Goal: Transaction & Acquisition: Register for event/course

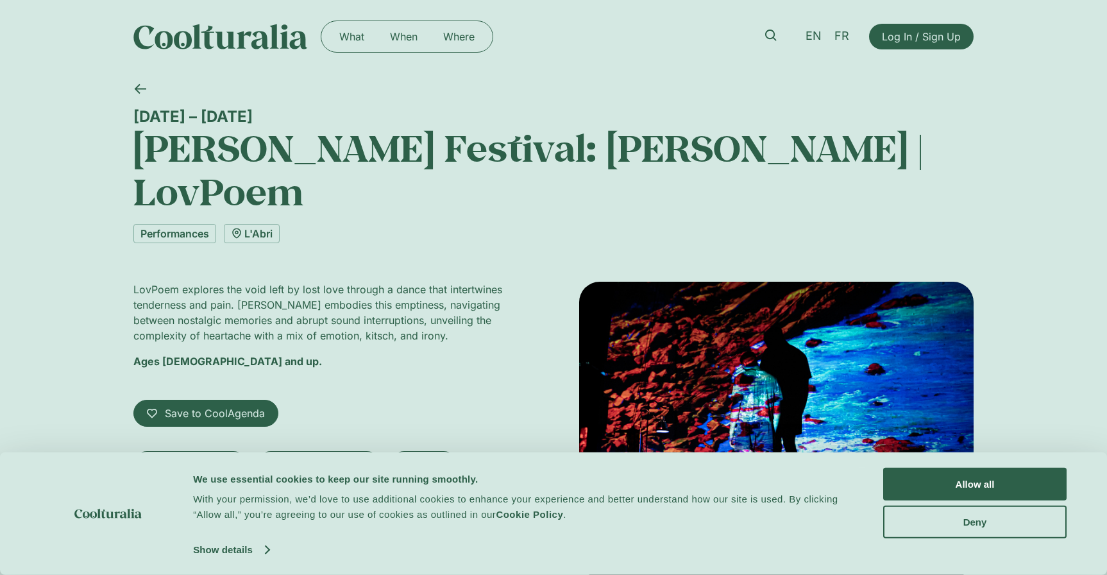
scroll to position [77, 0]
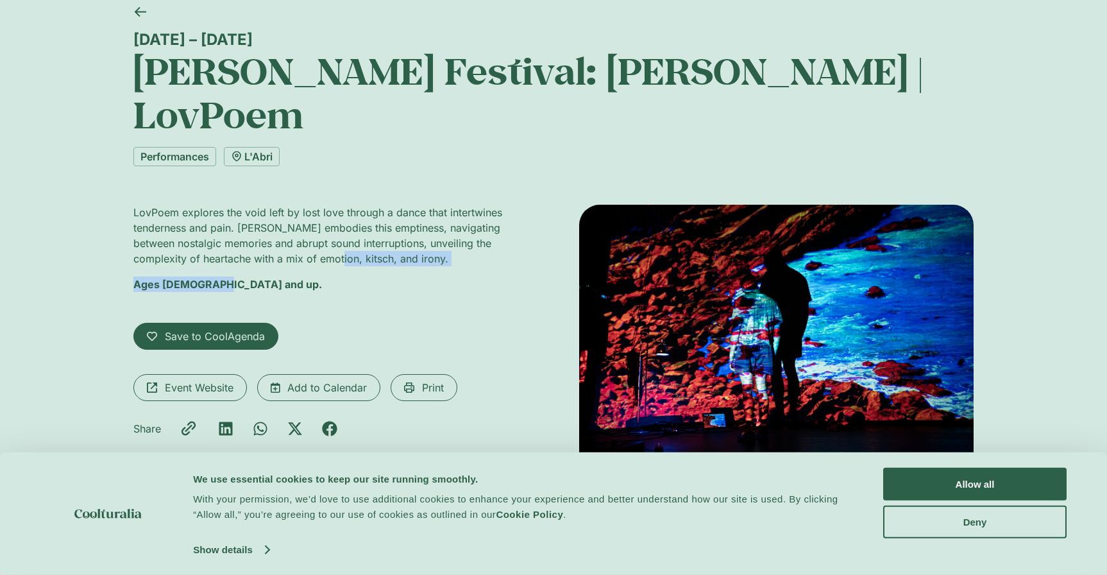
drag, startPoint x: 0, startPoint y: 0, endPoint x: 318, endPoint y: 209, distance: 380.8
click at [318, 209] on div "LovPoem explores the void left by lost love through a dance that intertwines te…" at bounding box center [330, 361] width 395 height 312
click at [318, 209] on p "LovPoem explores the void left by lost love through a dance that intertwines te…" at bounding box center [330, 236] width 395 height 62
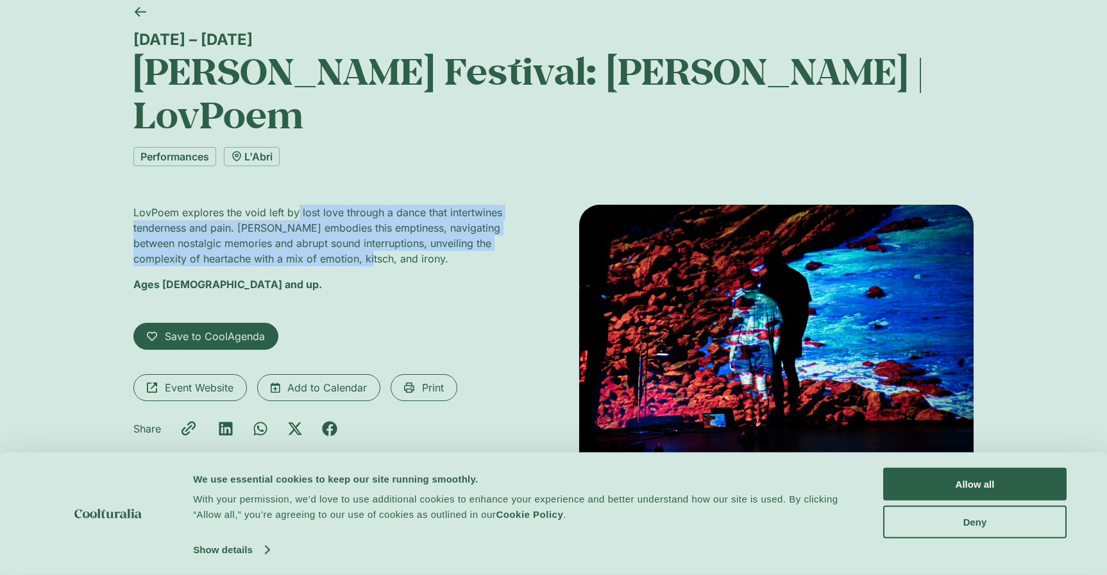
drag, startPoint x: 318, startPoint y: 209, endPoint x: 296, endPoint y: 168, distance: 46.8
click at [296, 205] on p "LovPoem explores the void left by lost love through a dance that intertwines te…" at bounding box center [330, 236] width 395 height 62
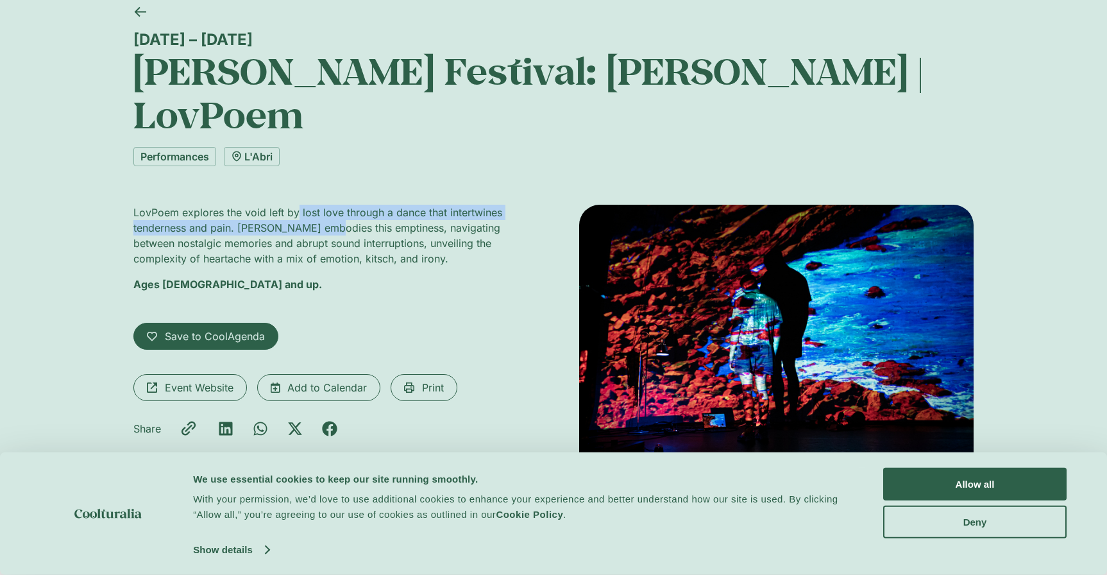
drag, startPoint x: 296, startPoint y: 168, endPoint x: 297, endPoint y: 183, distance: 14.8
click at [297, 205] on p "LovPoem explores the void left by lost love through a dance that intertwines te…" at bounding box center [330, 236] width 395 height 62
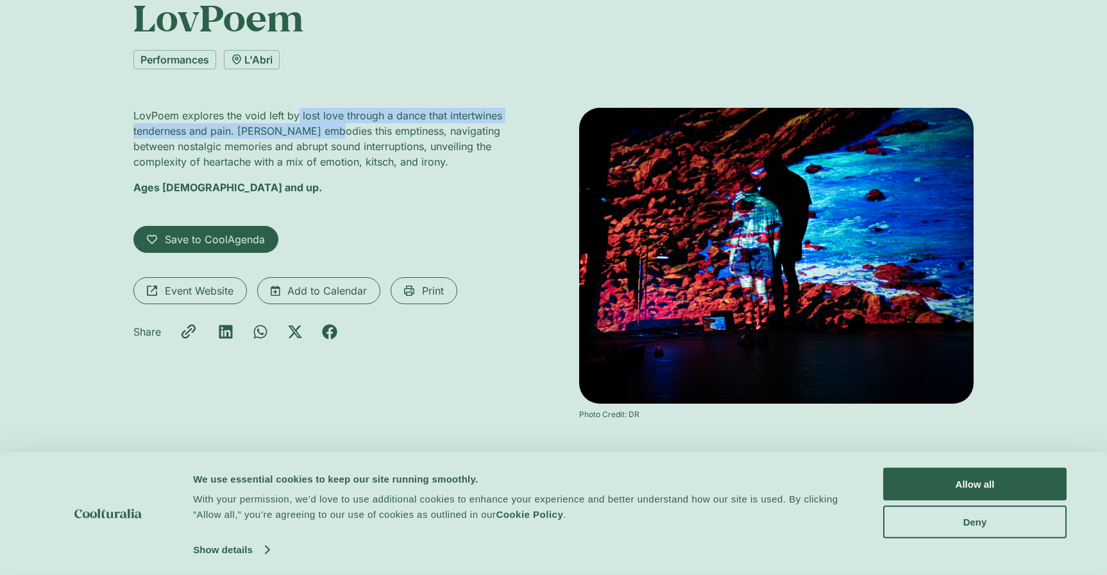
click at [297, 226] on div "Save to CoolAgenda Saved to CoolAgenda [GEOGRAPHIC_DATA]" at bounding box center [330, 239] width 395 height 27
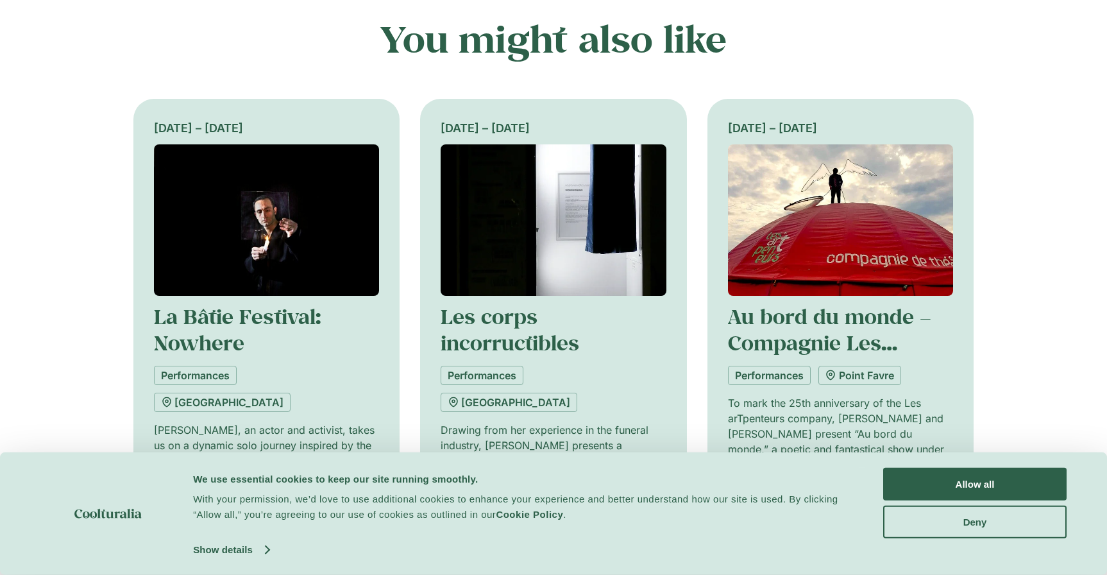
scroll to position [685, 0]
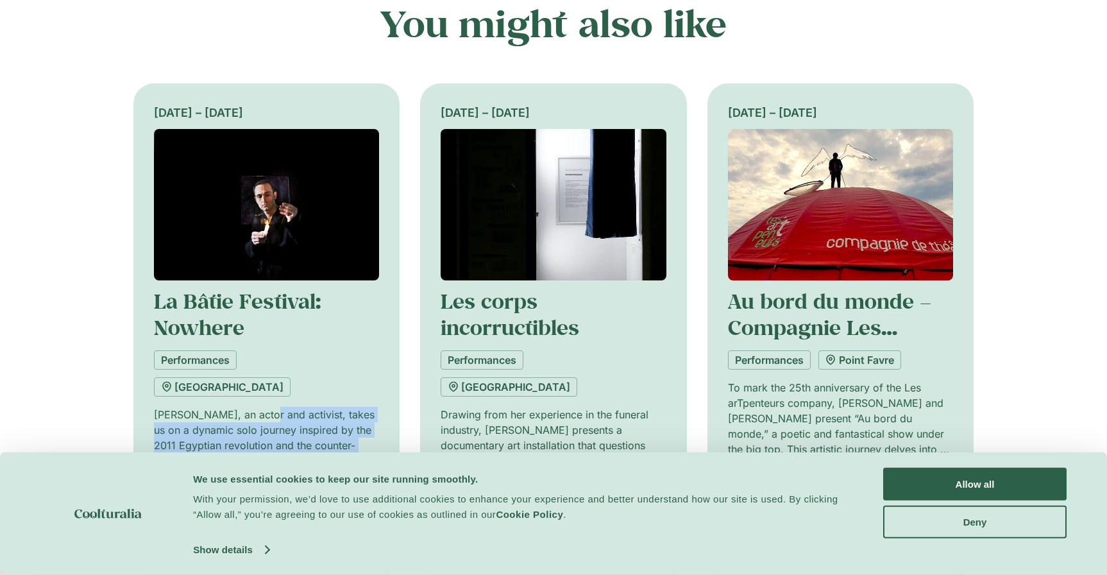
drag, startPoint x: 266, startPoint y: 398, endPoint x: 260, endPoint y: 346, distance: 51.7
click at [260, 407] on p "[PERSON_NAME], an actor and activist, takes us on a dynamic solo journey inspir…" at bounding box center [266, 445] width 225 height 77
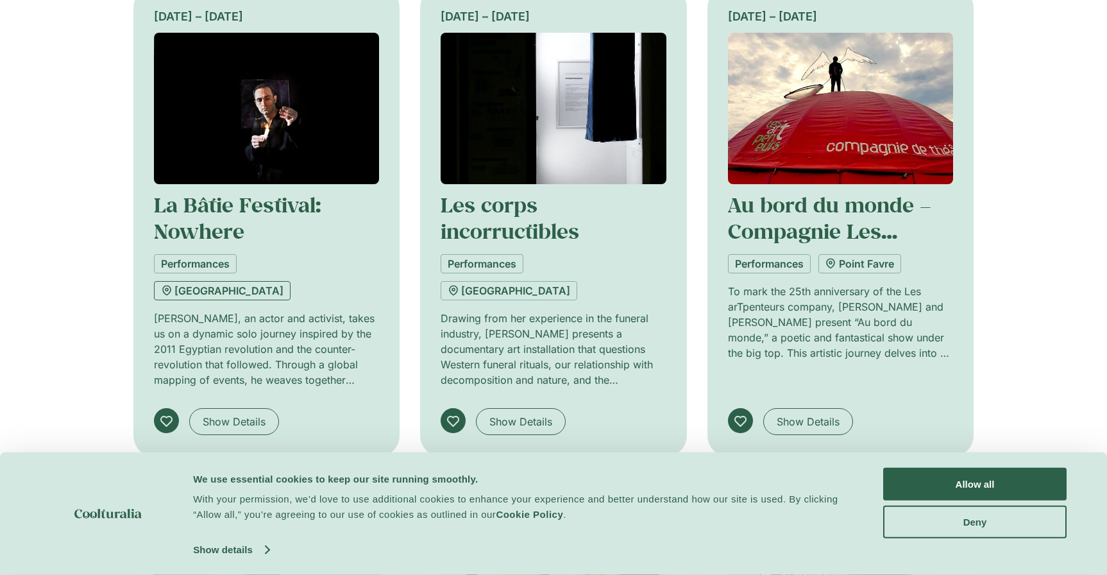
scroll to position [792, 0]
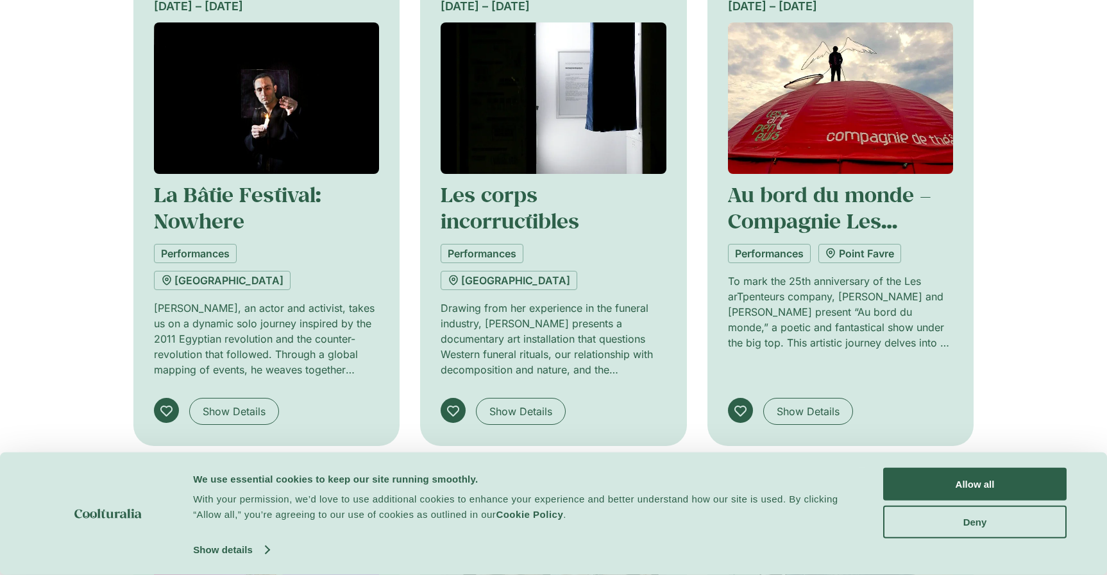
click at [267, 324] on div "[DATE] – [DATE] [PERSON_NAME] Festival: Nowhere Performances [GEOGRAPHIC_DATA] …" at bounding box center [266, 211] width 225 height 468
click at [257, 404] on span "Show Details" at bounding box center [234, 411] width 63 height 15
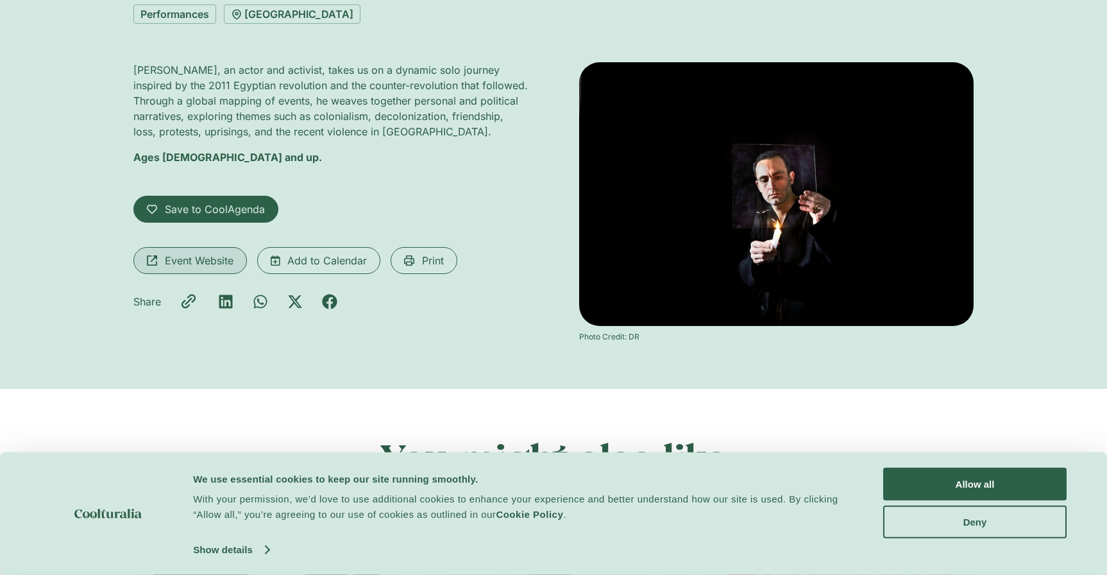
scroll to position [128, 0]
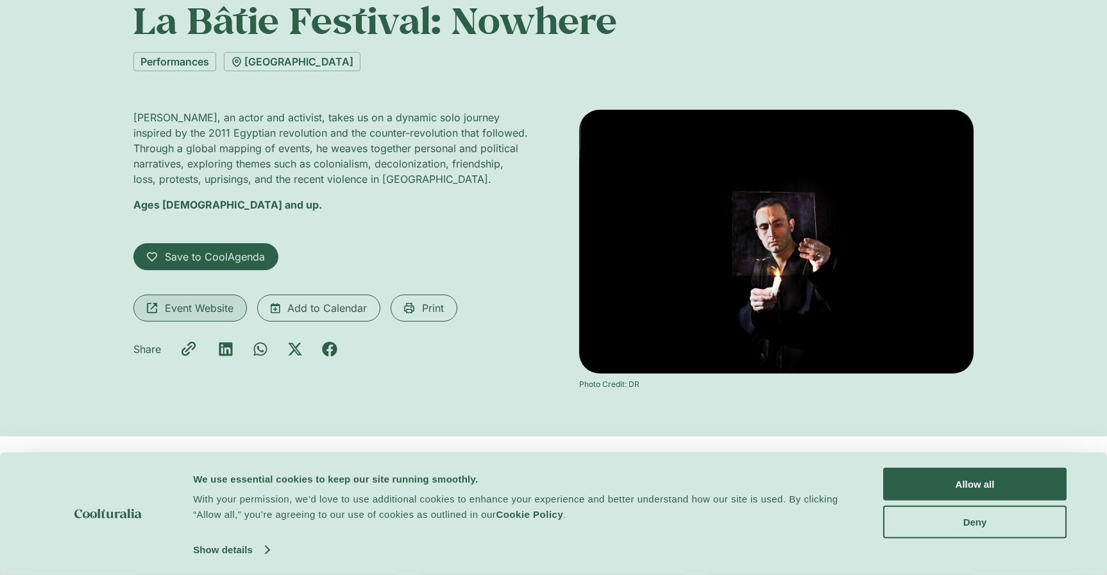
click at [212, 311] on span "Event Website" at bounding box center [199, 307] width 69 height 15
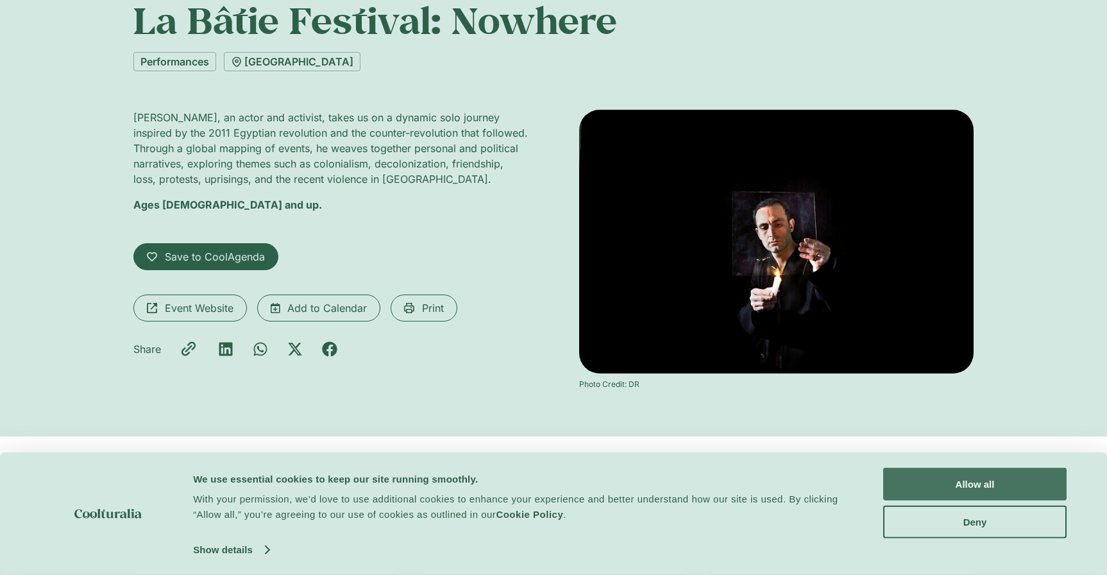
click at [993, 491] on button "Allow all" at bounding box center [974, 484] width 183 height 33
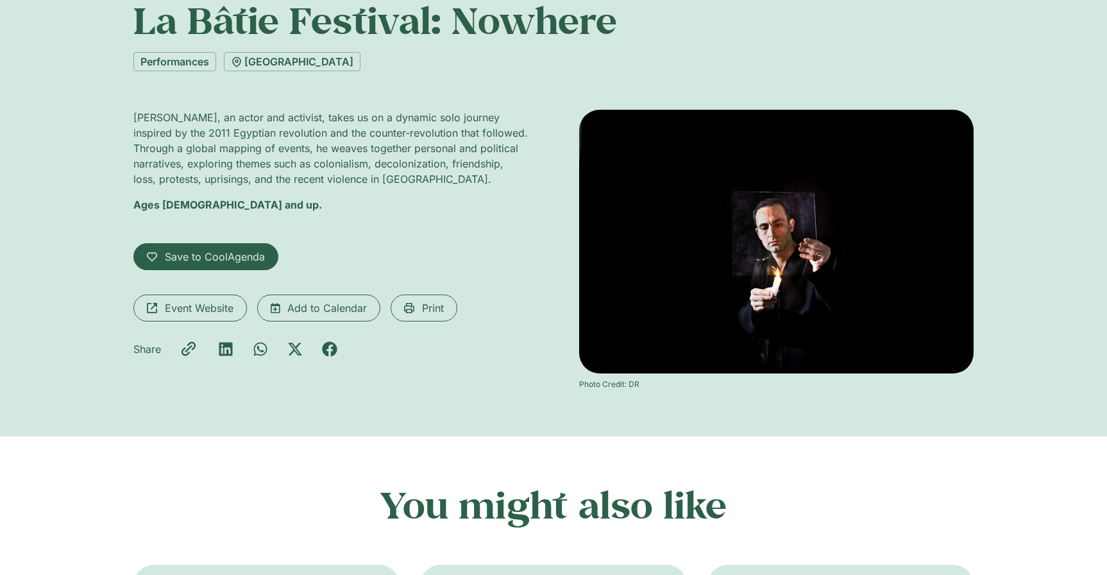
scroll to position [0, 0]
